Goal: Task Accomplishment & Management: Manage account settings

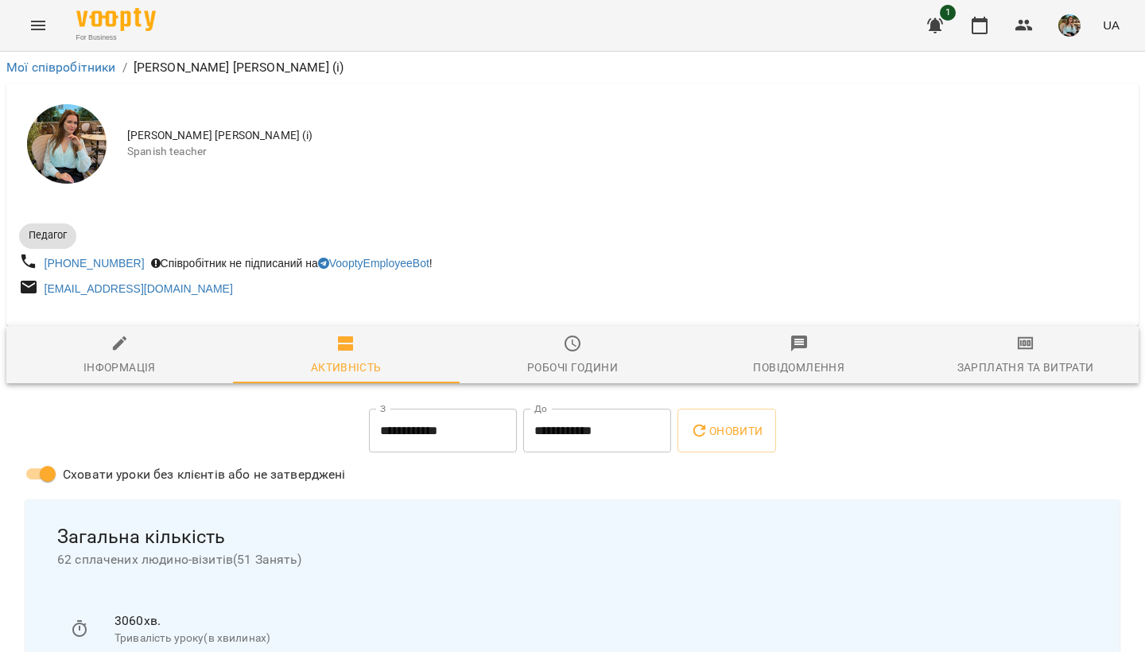
click at [1068, 36] on img "button" at bounding box center [1069, 25] width 22 height 22
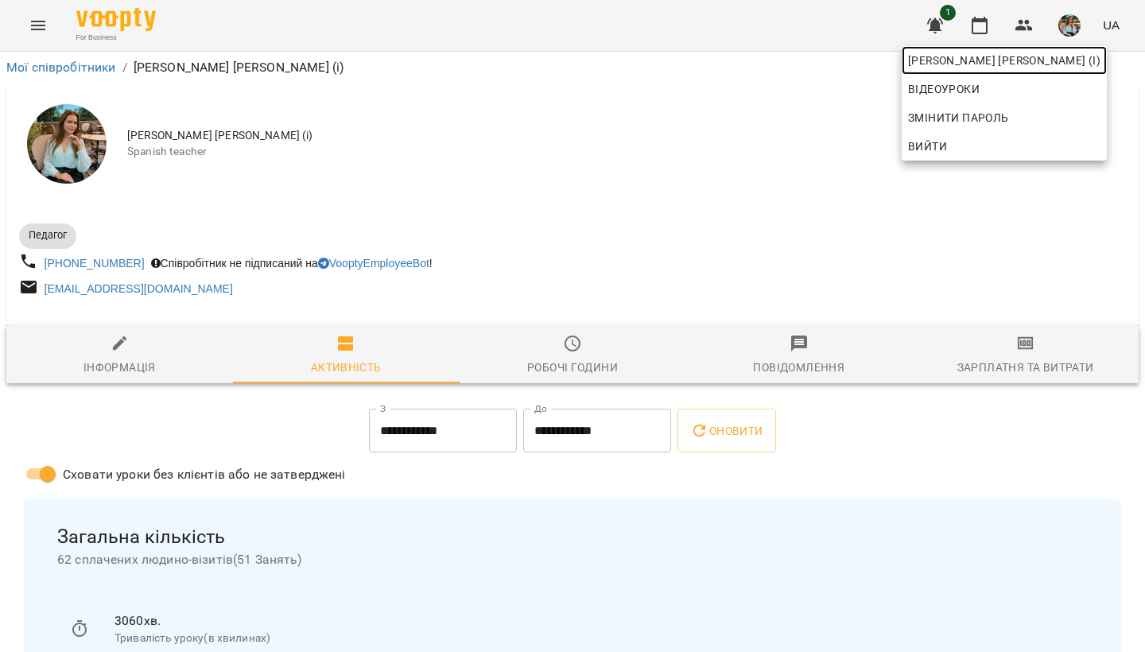
click at [1065, 67] on span "[PERSON_NAME] [PERSON_NAME] (і)" at bounding box center [1004, 60] width 192 height 19
click at [982, 21] on div at bounding box center [572, 326] width 1145 height 652
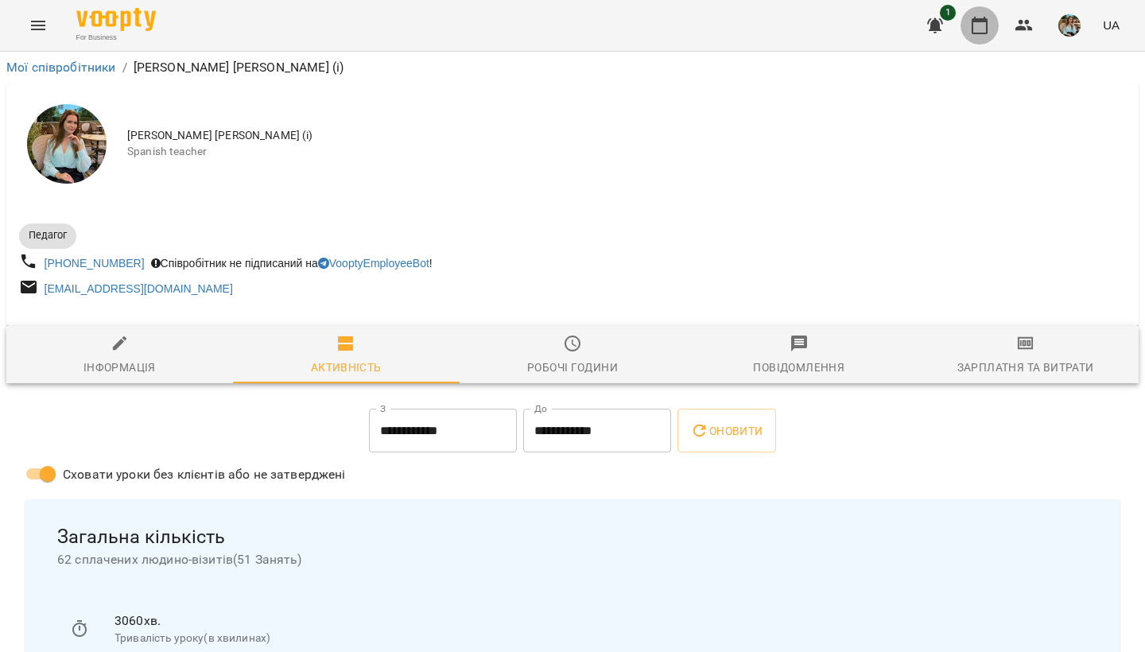
click at [980, 23] on icon "button" at bounding box center [979, 25] width 19 height 19
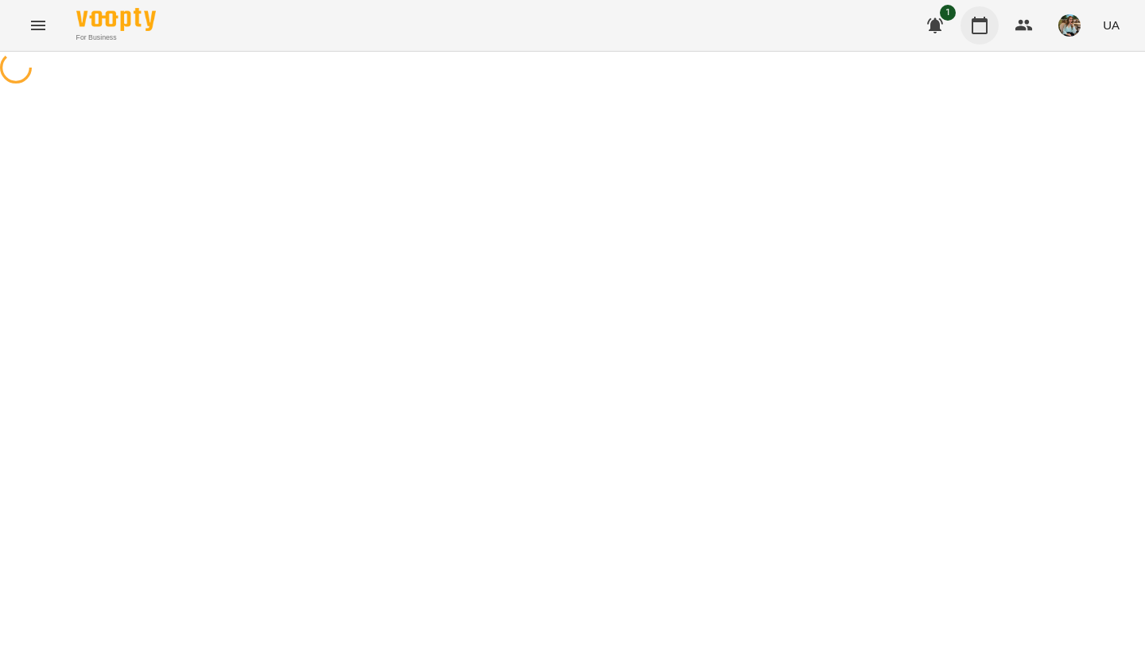
click at [980, 23] on icon "button" at bounding box center [979, 25] width 19 height 19
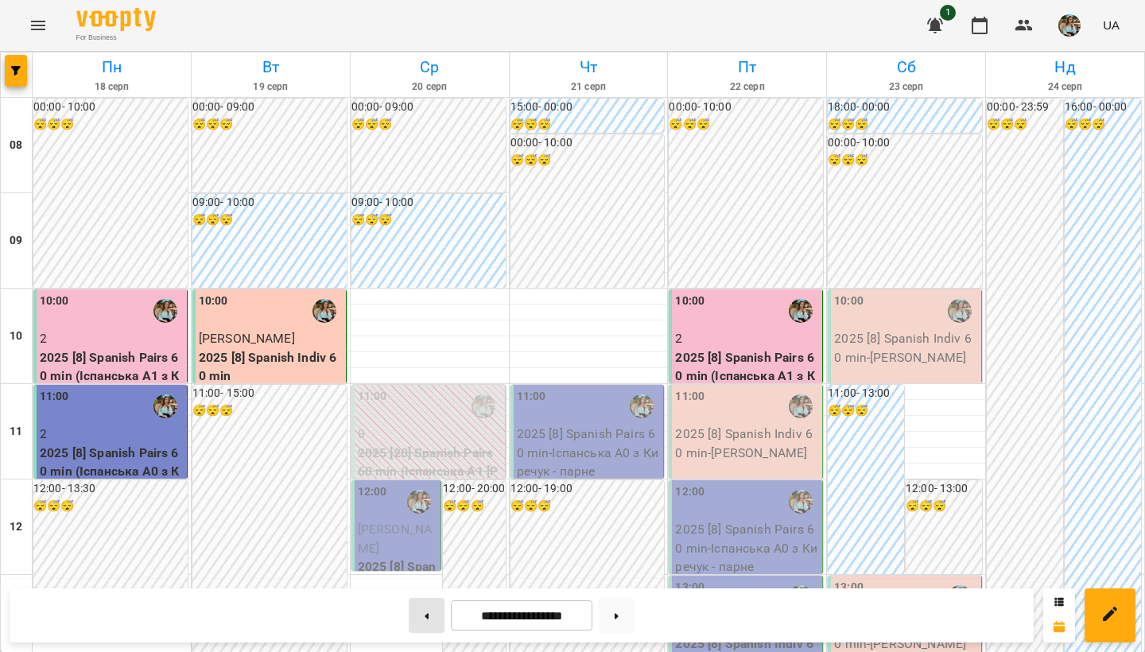
click at [424, 619] on button at bounding box center [427, 615] width 36 height 35
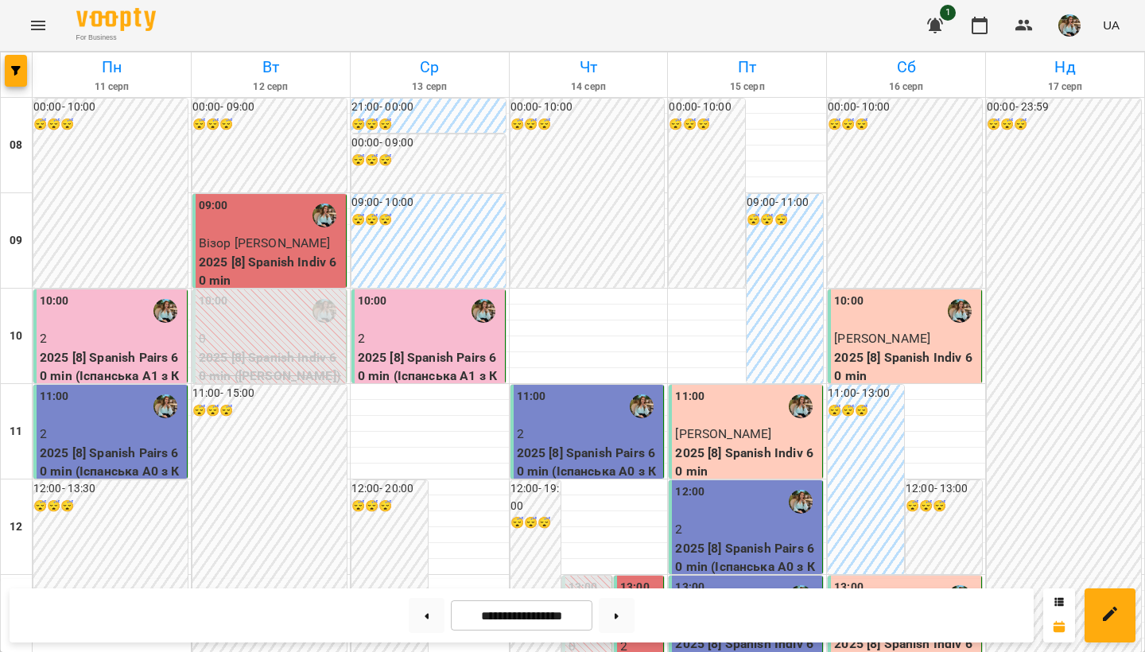
scroll to position [926, 0]
click at [615, 621] on button at bounding box center [617, 615] width 36 height 35
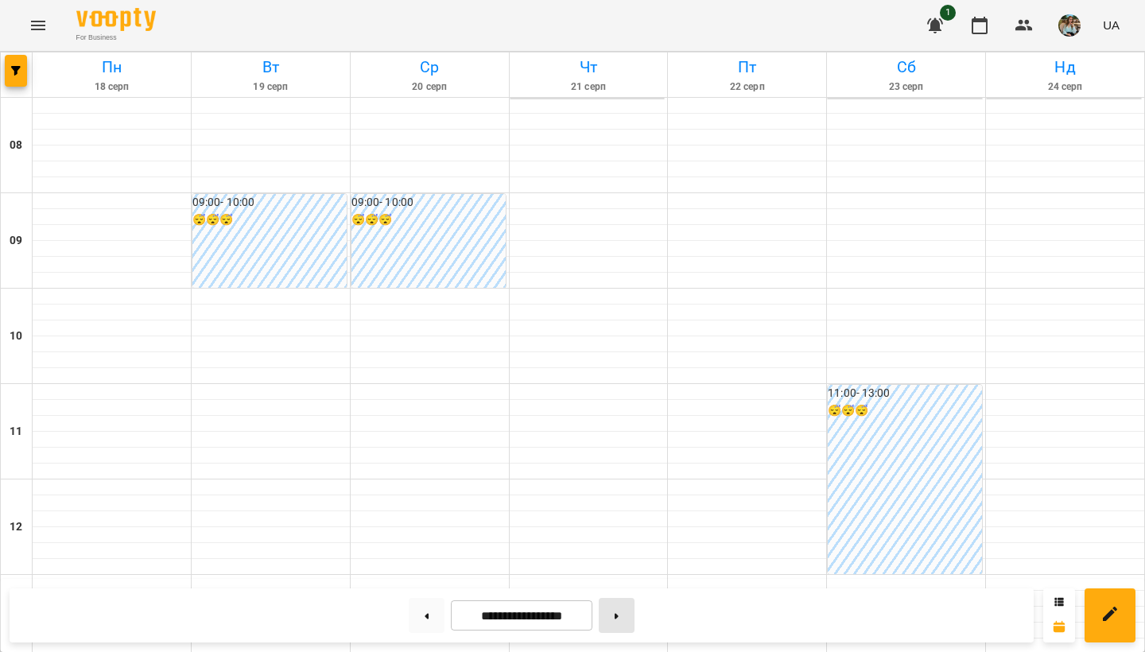
type input "**********"
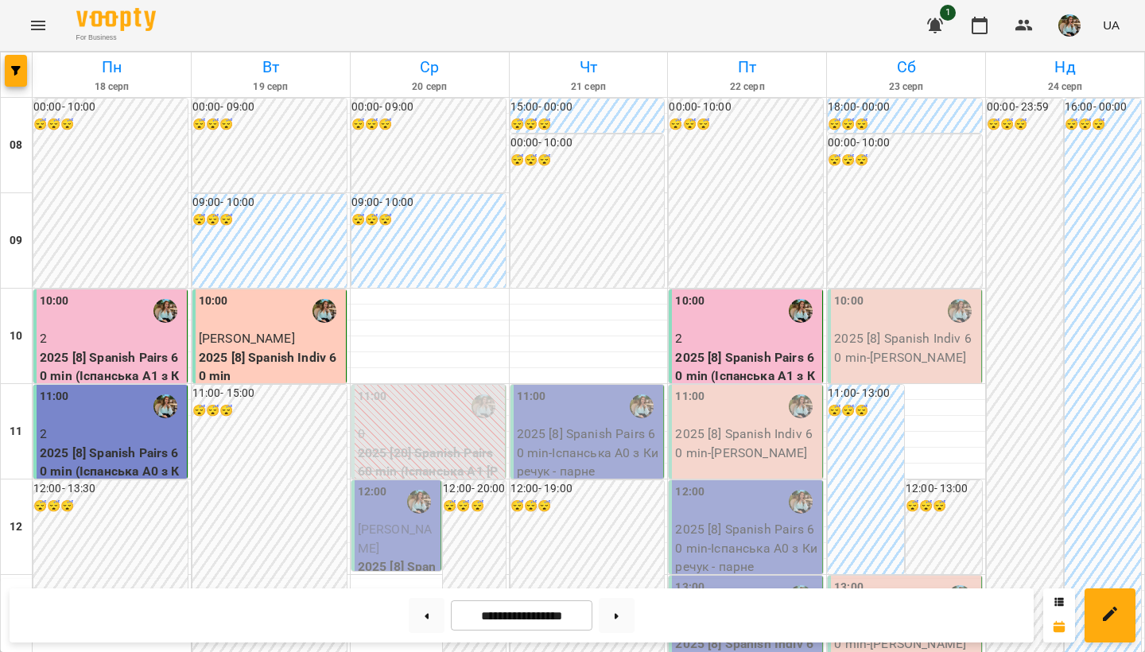
scroll to position [126, 0]
click at [734, 293] on div "10:00" at bounding box center [747, 311] width 144 height 37
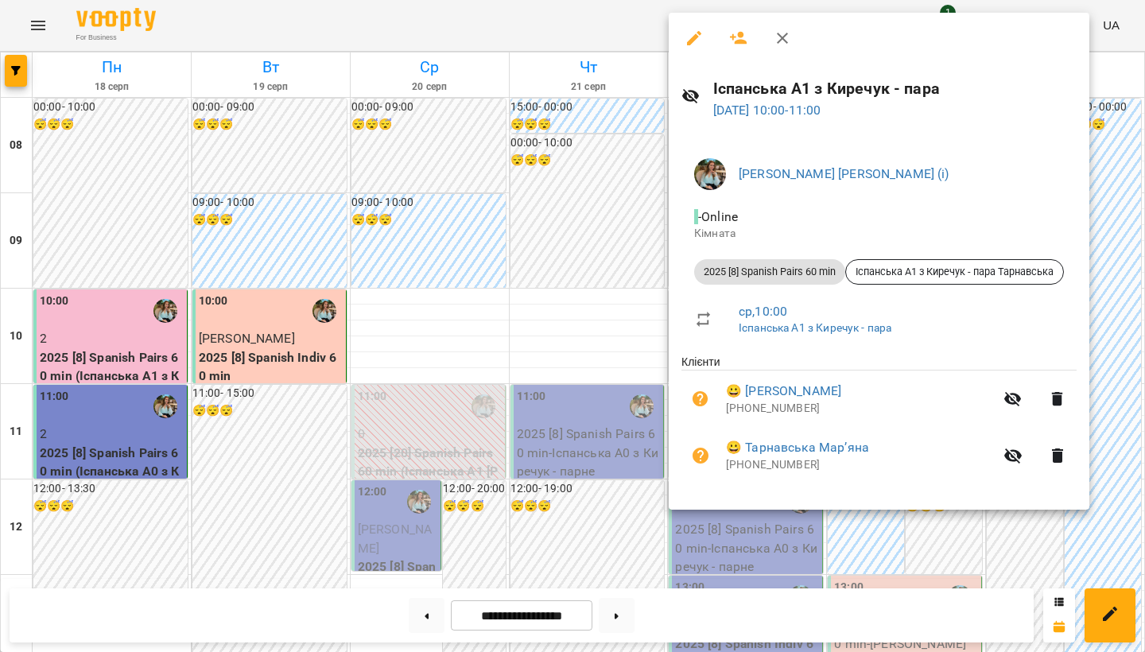
click at [566, 202] on div at bounding box center [572, 326] width 1145 height 652
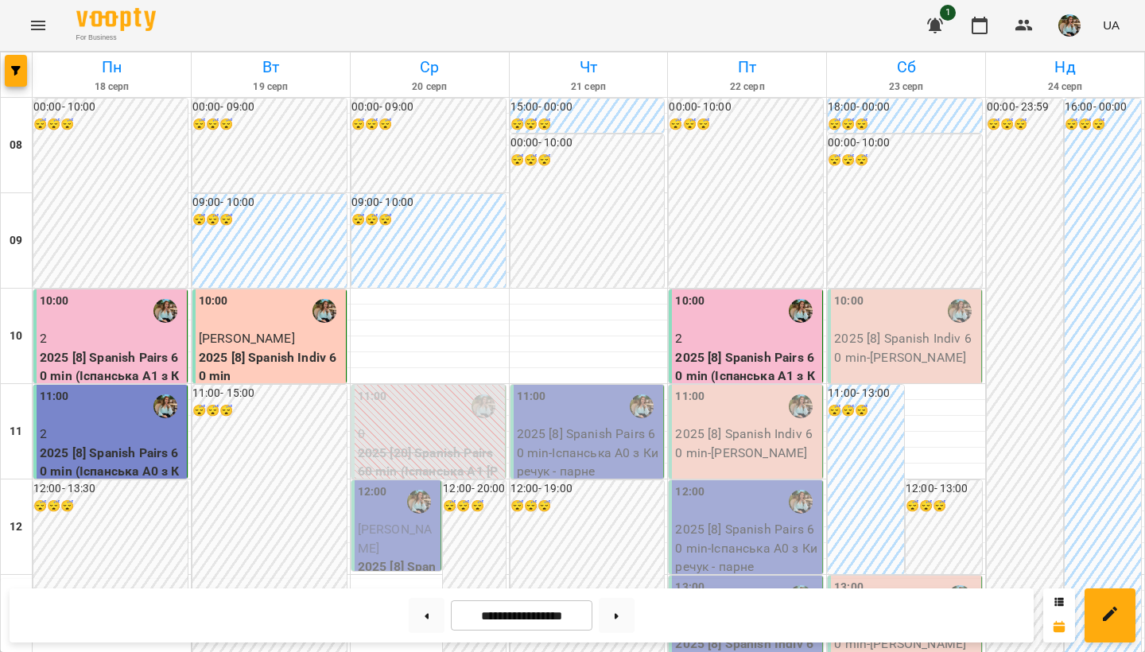
scroll to position [807, 0]
click at [1067, 20] on img "button" at bounding box center [1069, 25] width 22 height 22
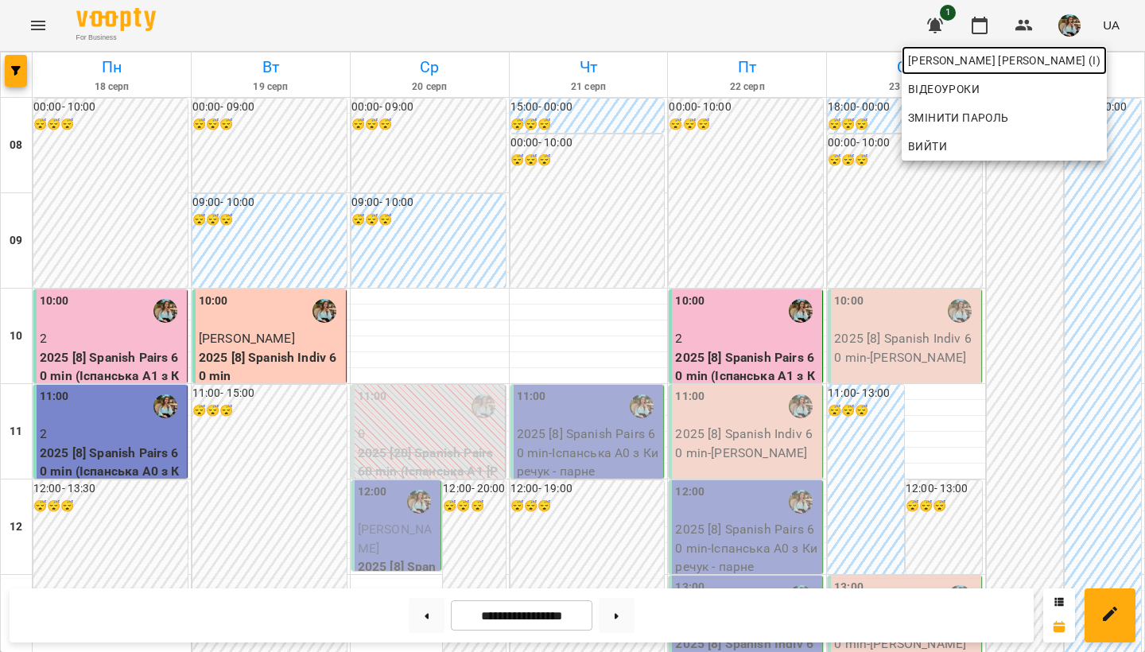
click at [988, 49] on link "[PERSON_NAME] [PERSON_NAME] (і)" at bounding box center [1004, 60] width 205 height 29
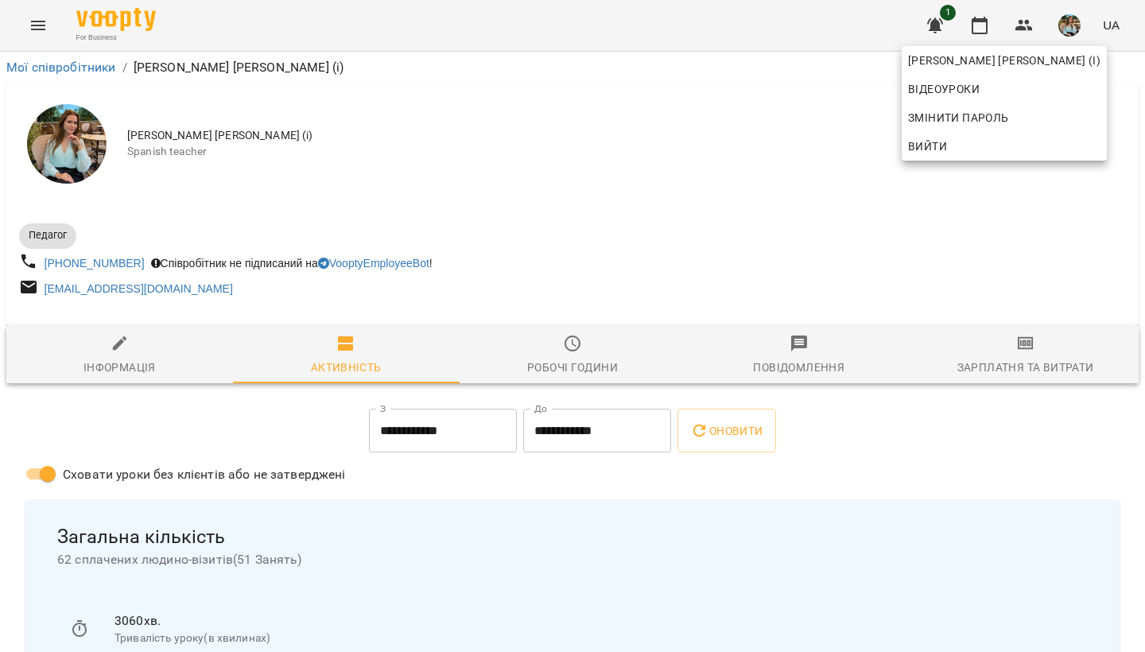
click at [696, 193] on div at bounding box center [572, 326] width 1145 height 652
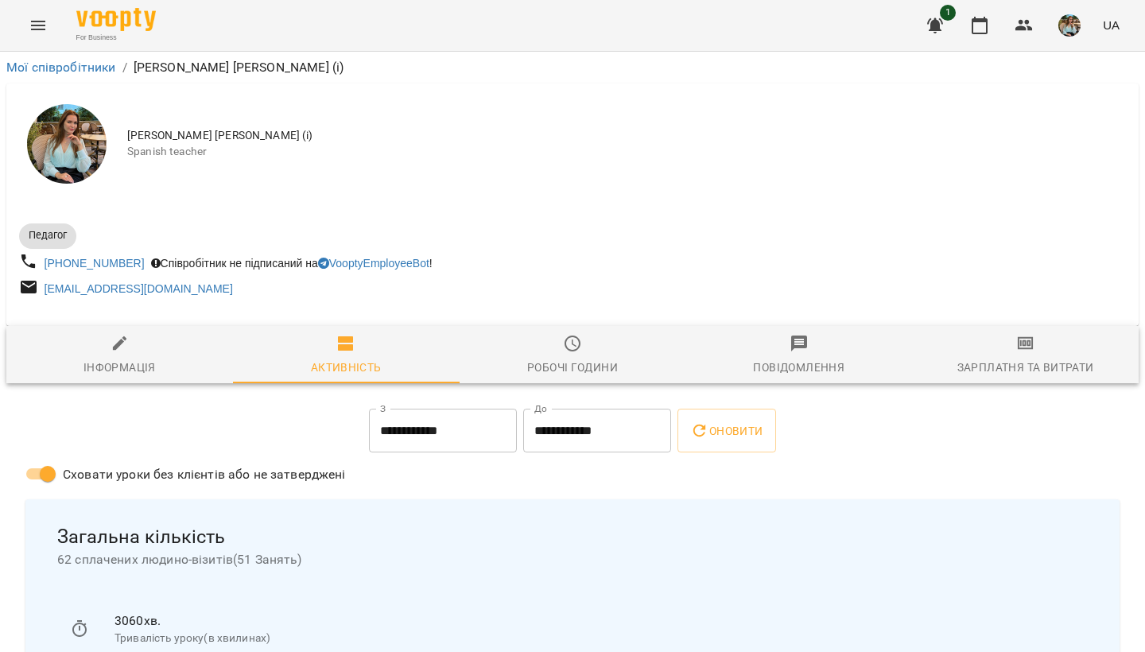
click at [1064, 25] on img "button" at bounding box center [1069, 25] width 22 height 22
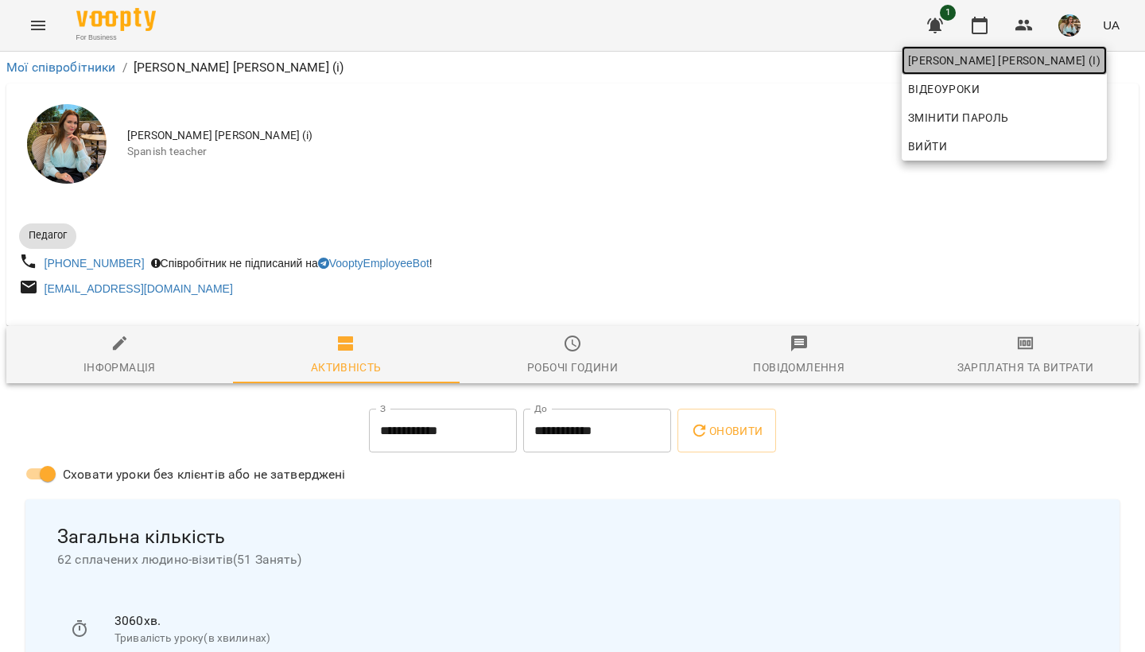
click at [1037, 58] on span "[PERSON_NAME] [PERSON_NAME] (і)" at bounding box center [1004, 60] width 192 height 19
click at [1074, 26] on div at bounding box center [572, 326] width 1145 height 652
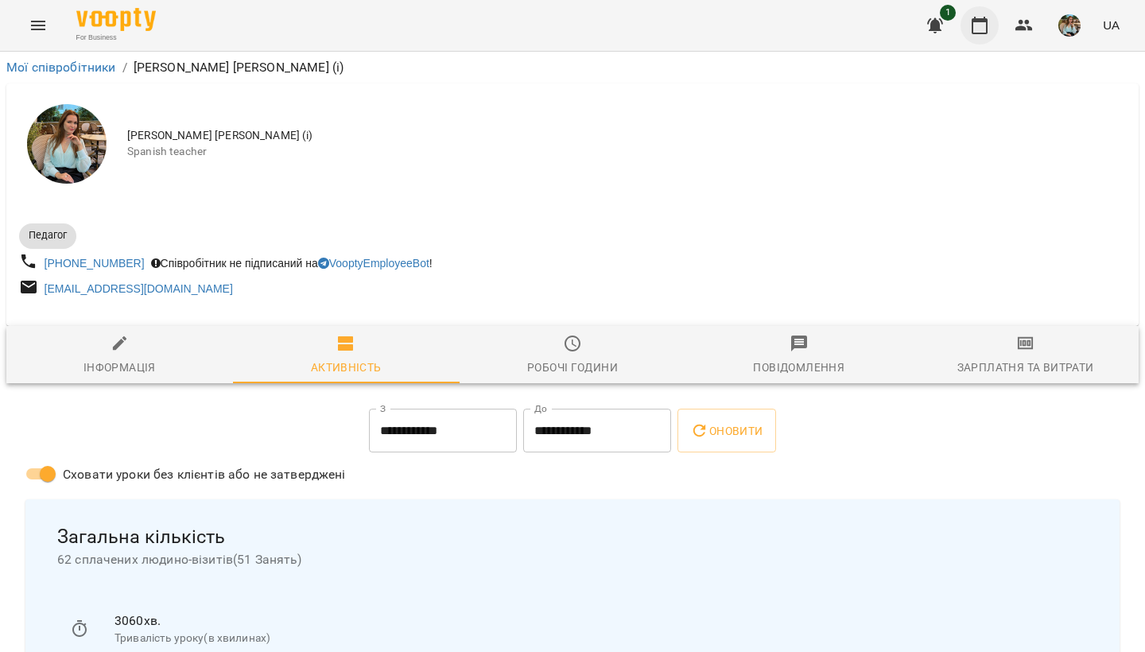
click at [976, 20] on icon "button" at bounding box center [979, 25] width 16 height 17
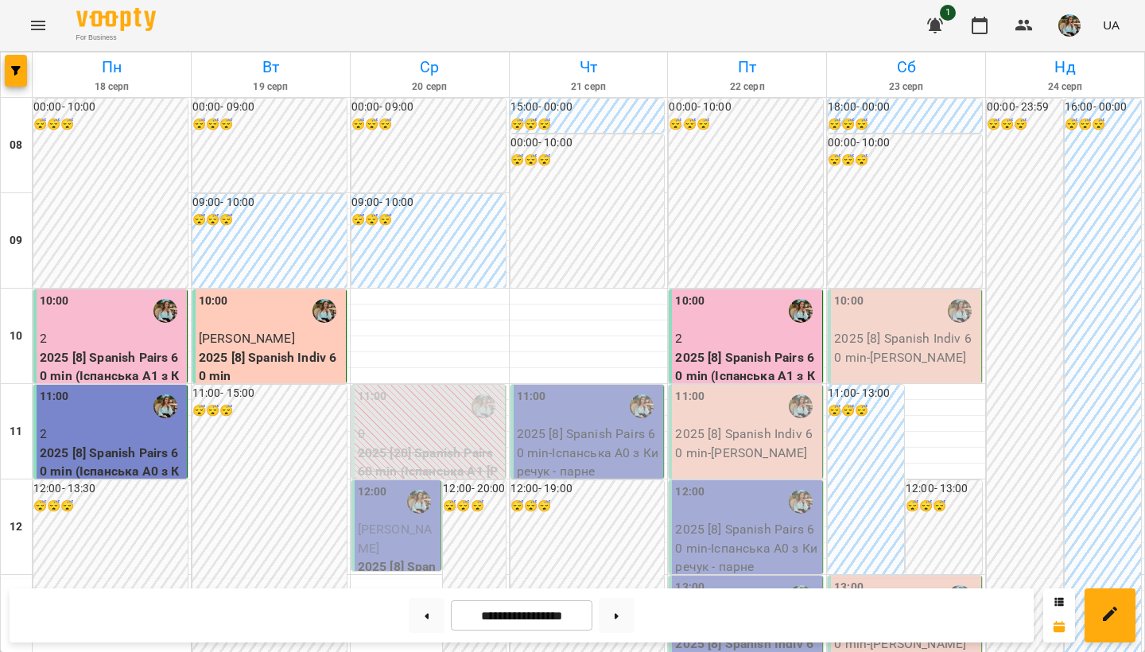
scroll to position [948, 0]
click at [619, 617] on icon at bounding box center [617, 616] width 4 height 6
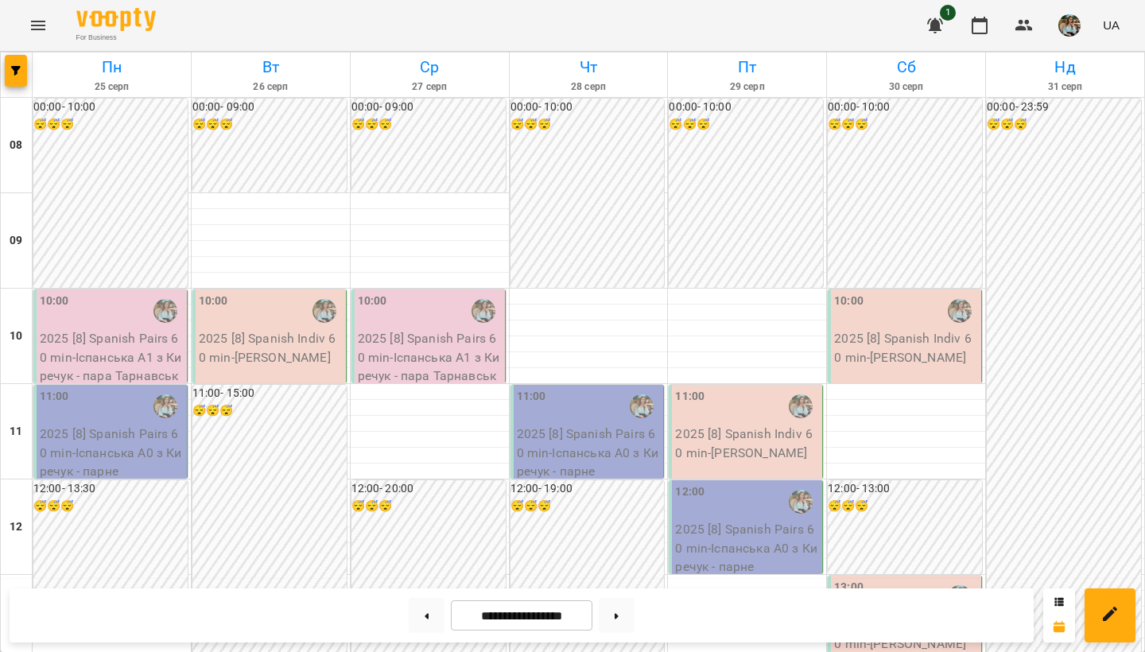
scroll to position [0, 0]
click at [416, 611] on button at bounding box center [427, 615] width 36 height 35
type input "**********"
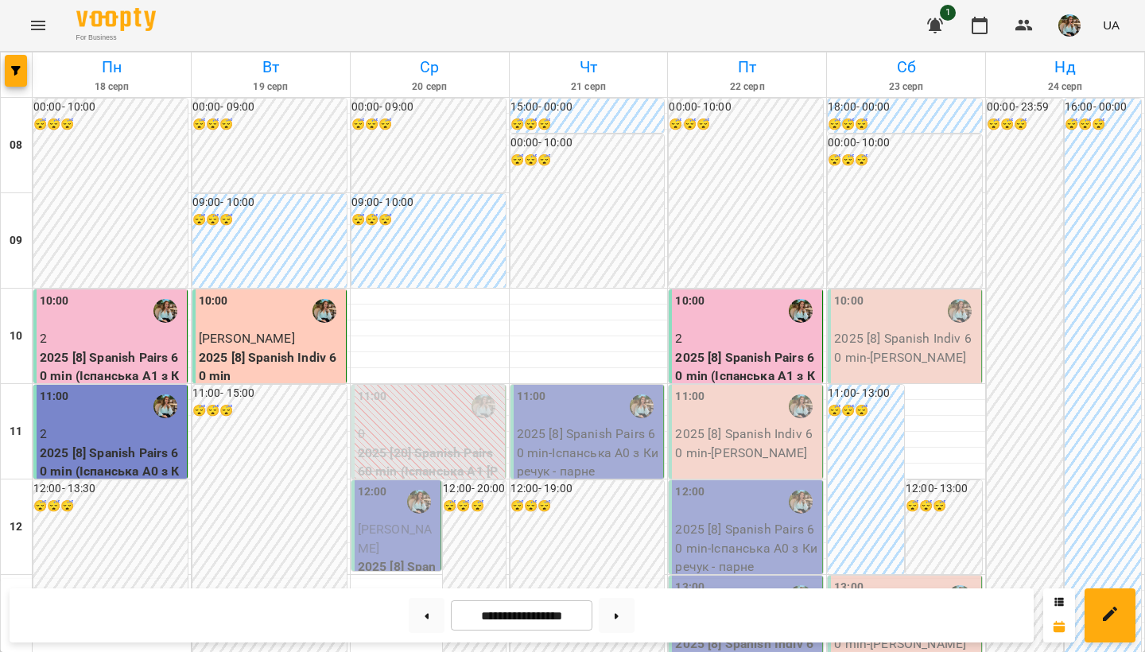
click at [1076, 16] on img "button" at bounding box center [1069, 25] width 22 height 22
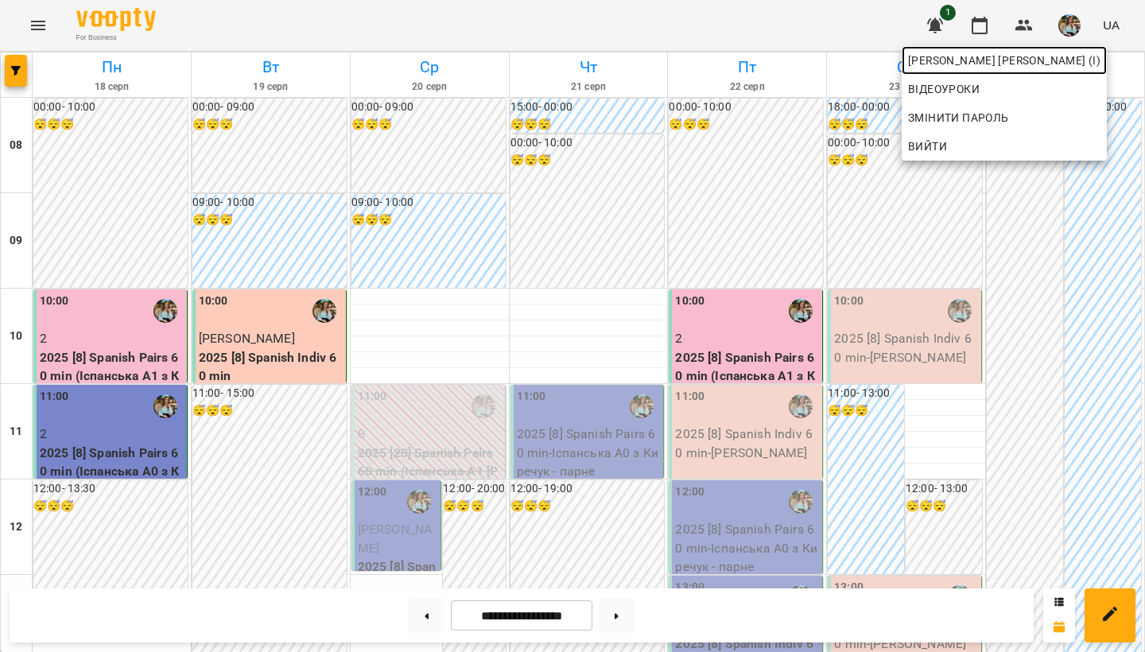
click at [985, 60] on span "[PERSON_NAME] [PERSON_NAME] (і)" at bounding box center [1004, 60] width 192 height 19
click at [417, 301] on div at bounding box center [572, 326] width 1145 height 652
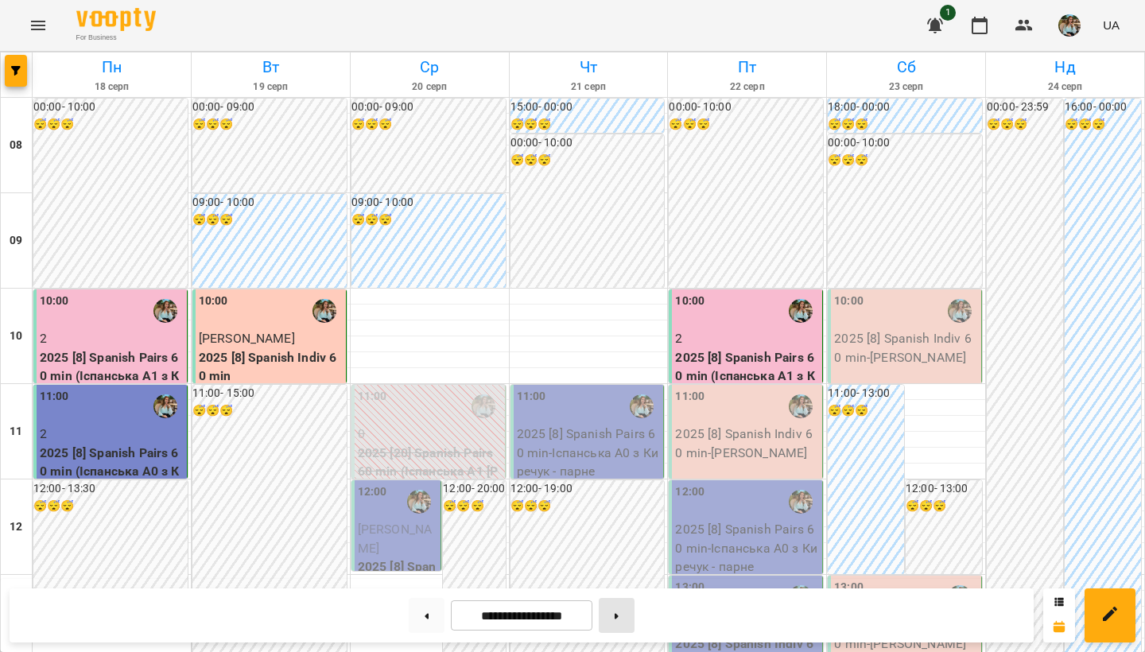
scroll to position [948, 0]
click at [622, 621] on button at bounding box center [617, 615] width 36 height 35
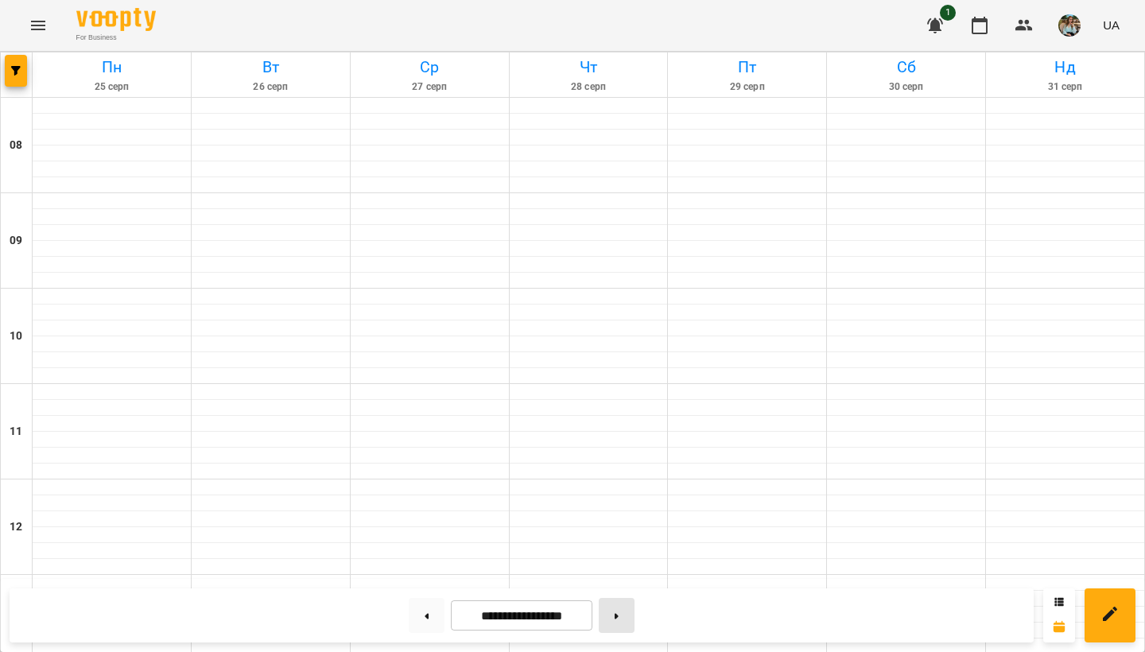
type input "**********"
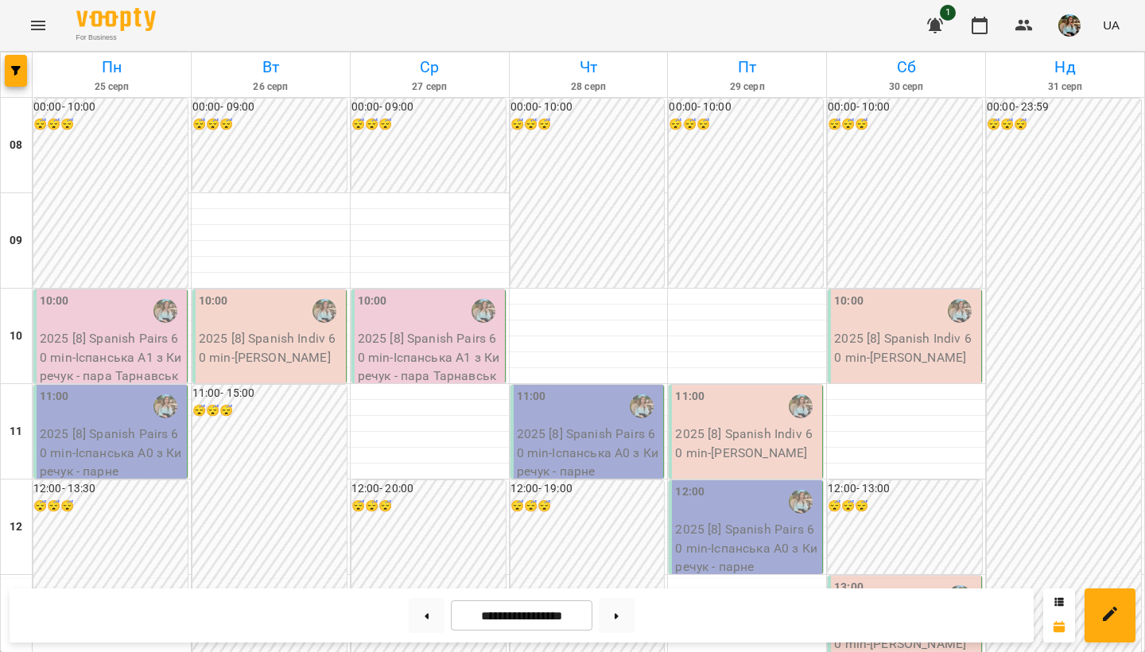
scroll to position [0, 0]
